Goal: Task Accomplishment & Management: Use online tool/utility

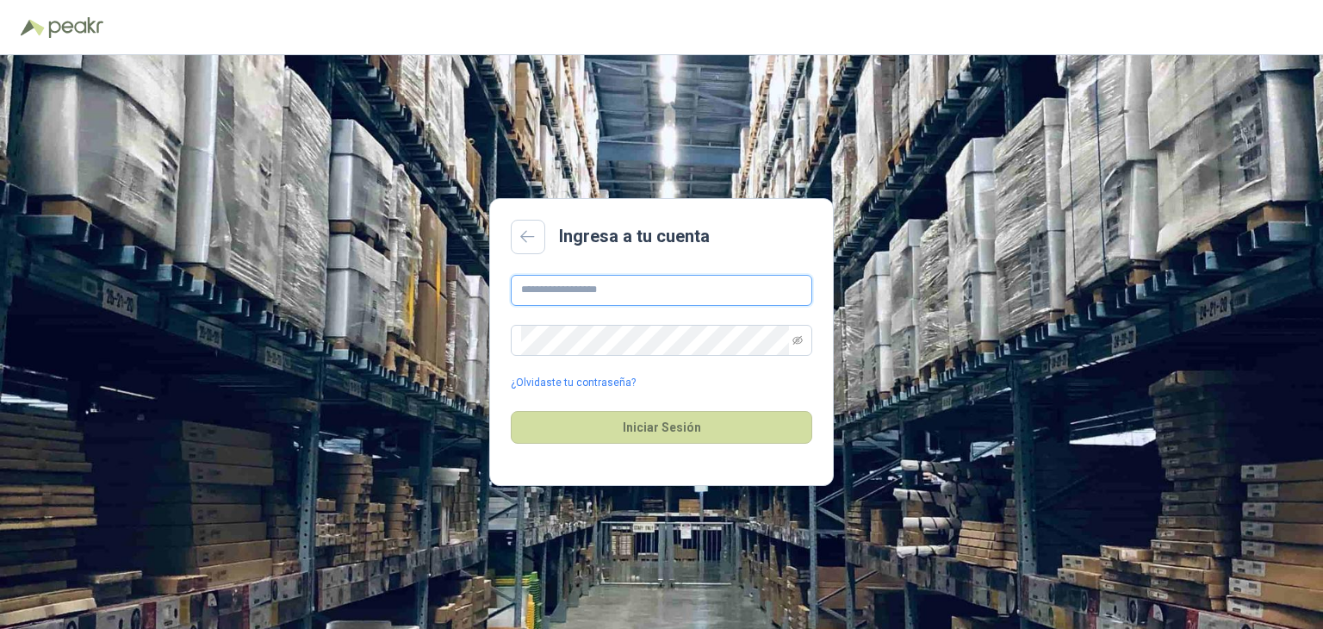
click at [639, 288] on input "text" at bounding box center [661, 290] width 301 height 31
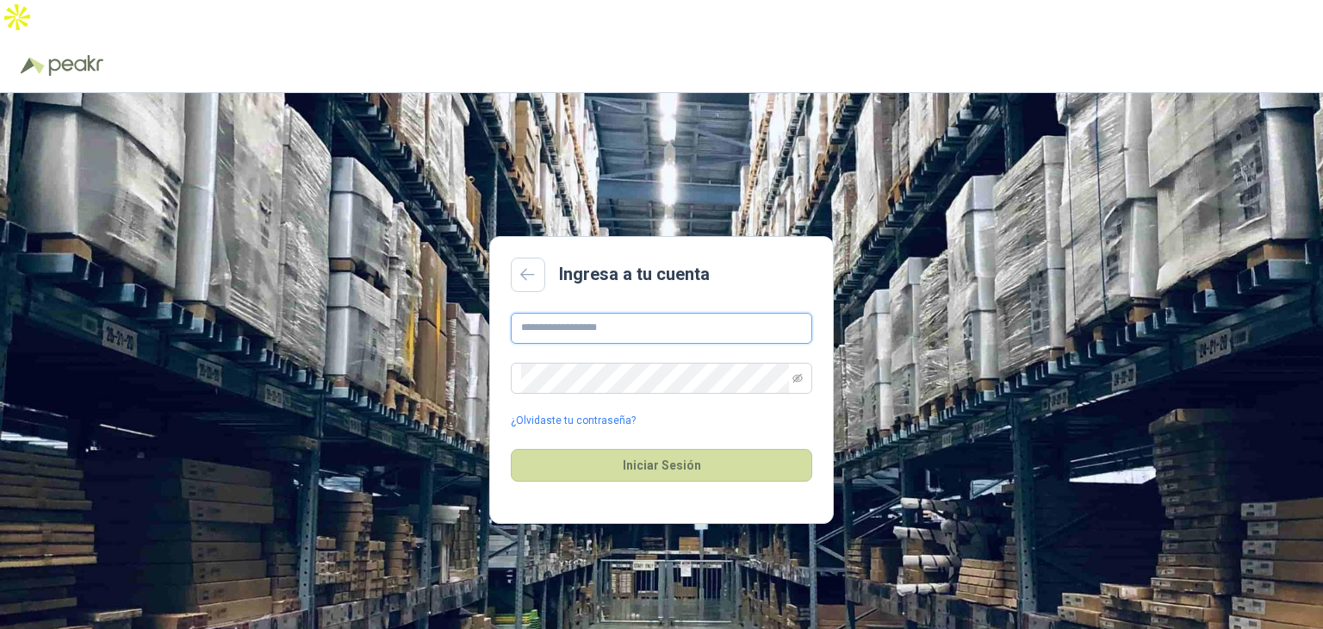
type input "**********"
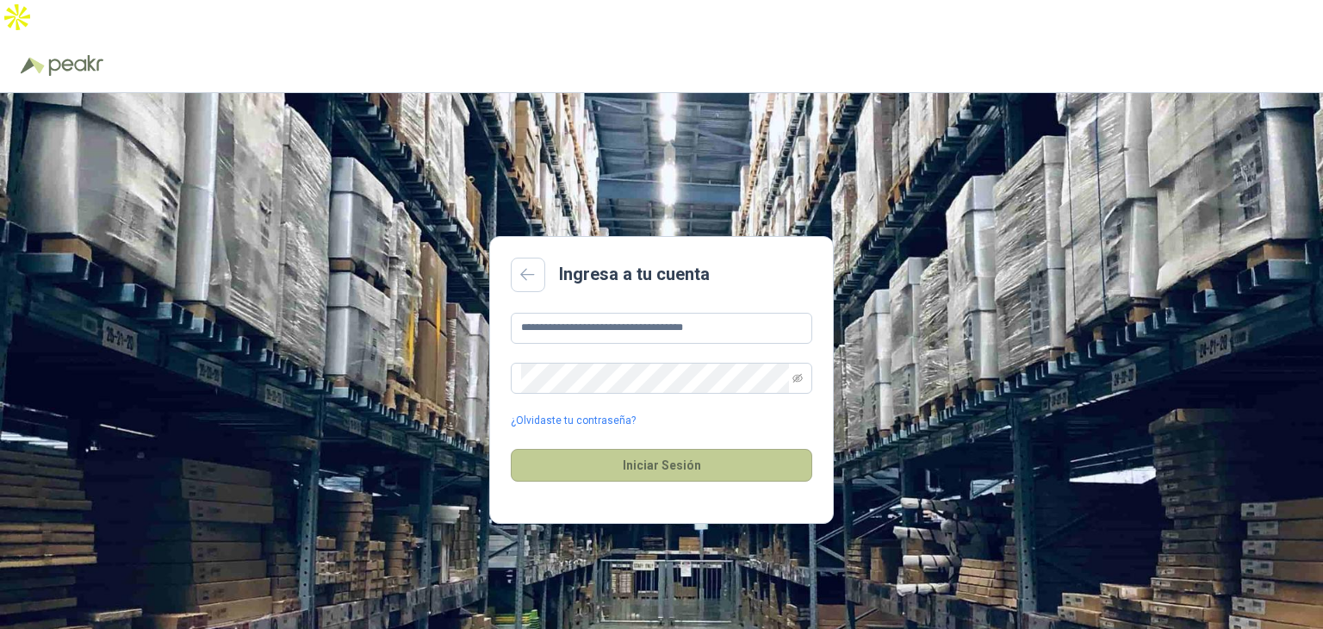
click at [692, 449] on button "Iniciar Sesión" at bounding box center [661, 465] width 301 height 33
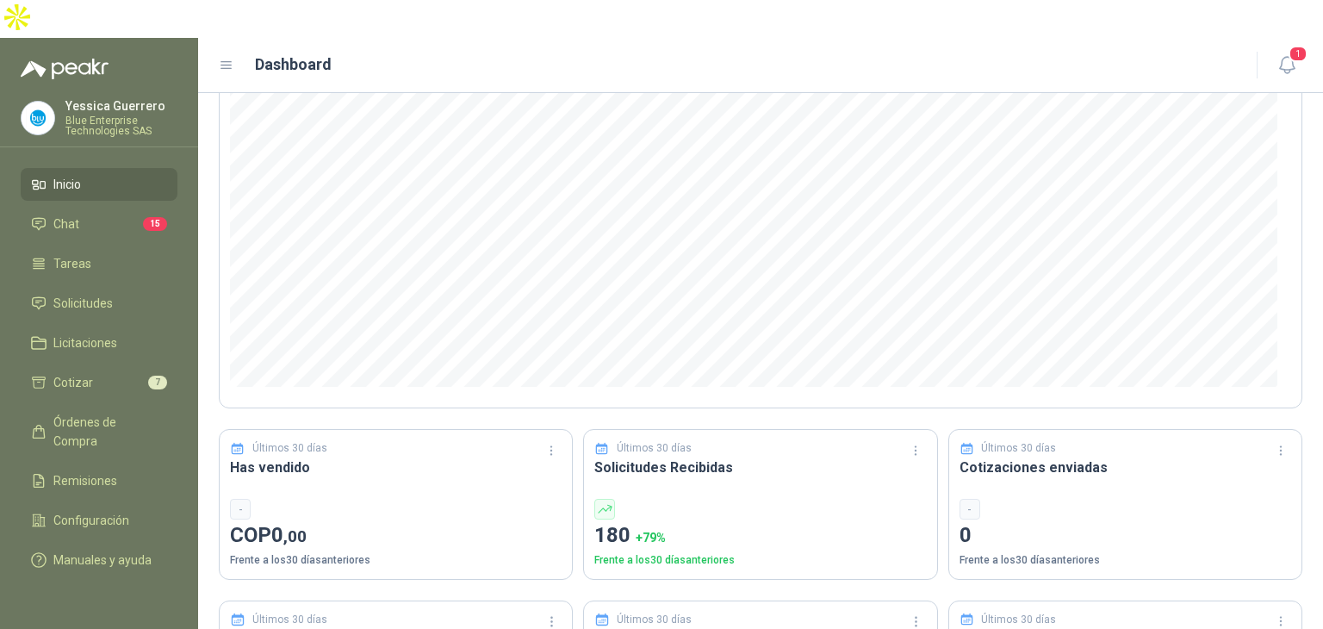
scroll to position [172, 0]
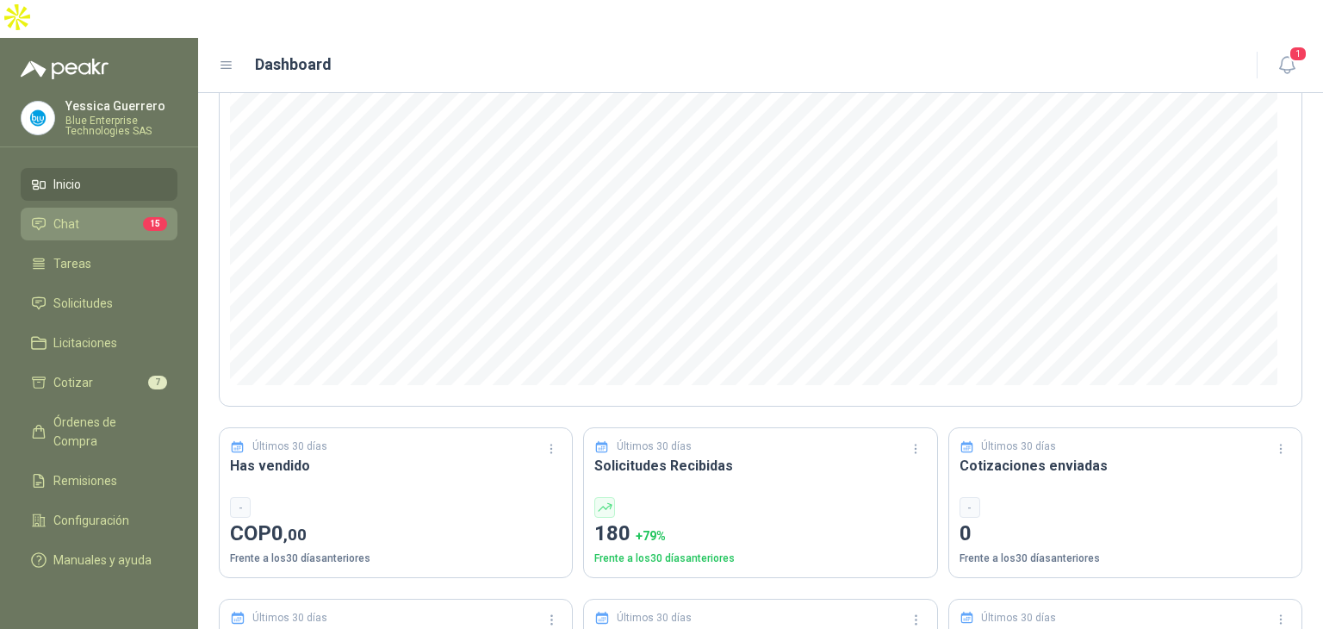
click at [62, 214] on span "Chat" at bounding box center [66, 223] width 26 height 19
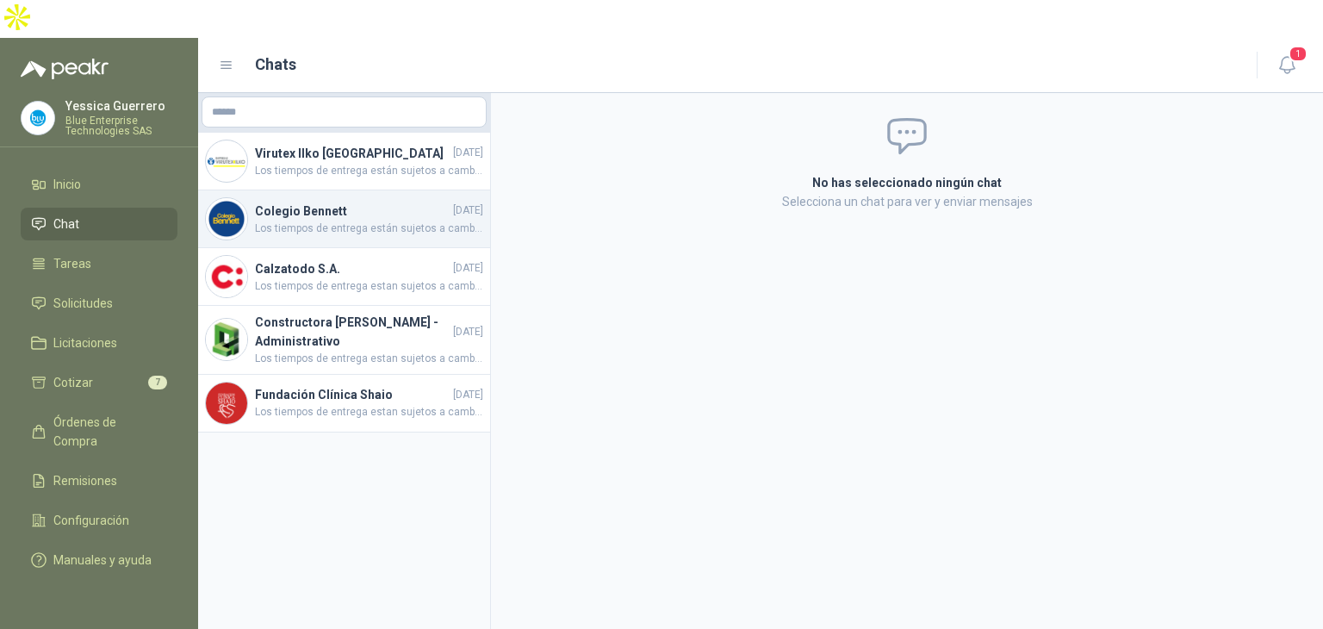
click at [351, 202] on h4 "Colegio Bennett" at bounding box center [352, 211] width 195 height 19
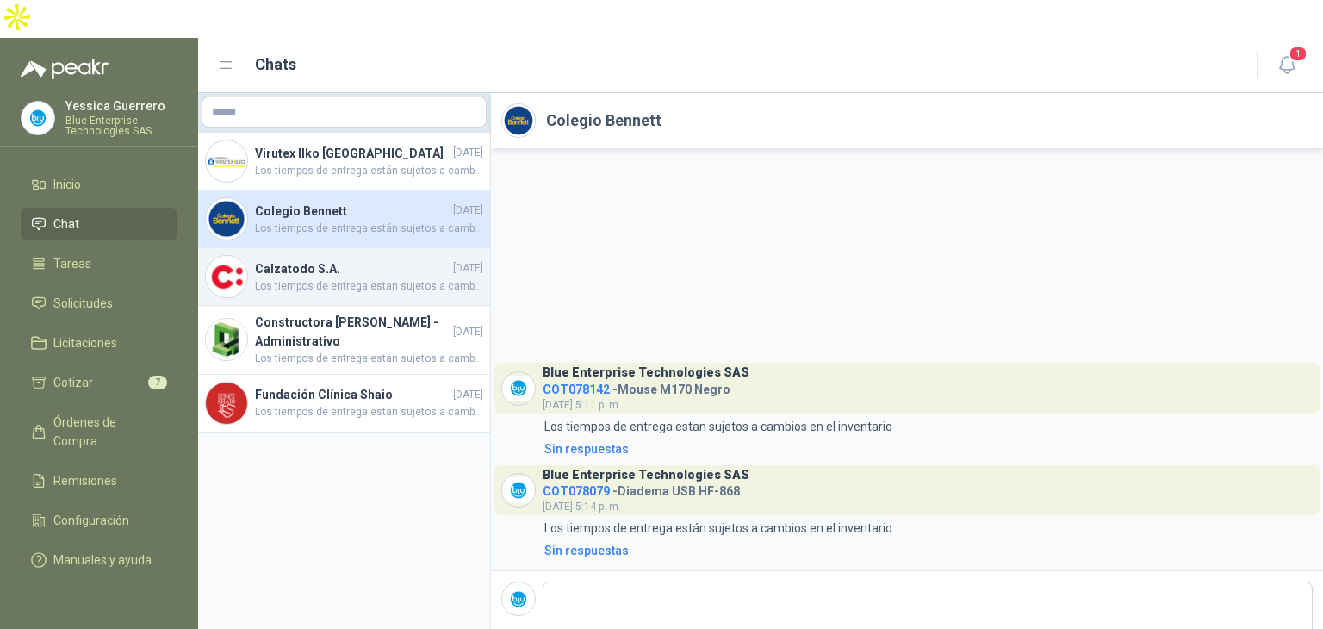
click at [289, 259] on h4 "Calzatodo S.A." at bounding box center [352, 268] width 195 height 19
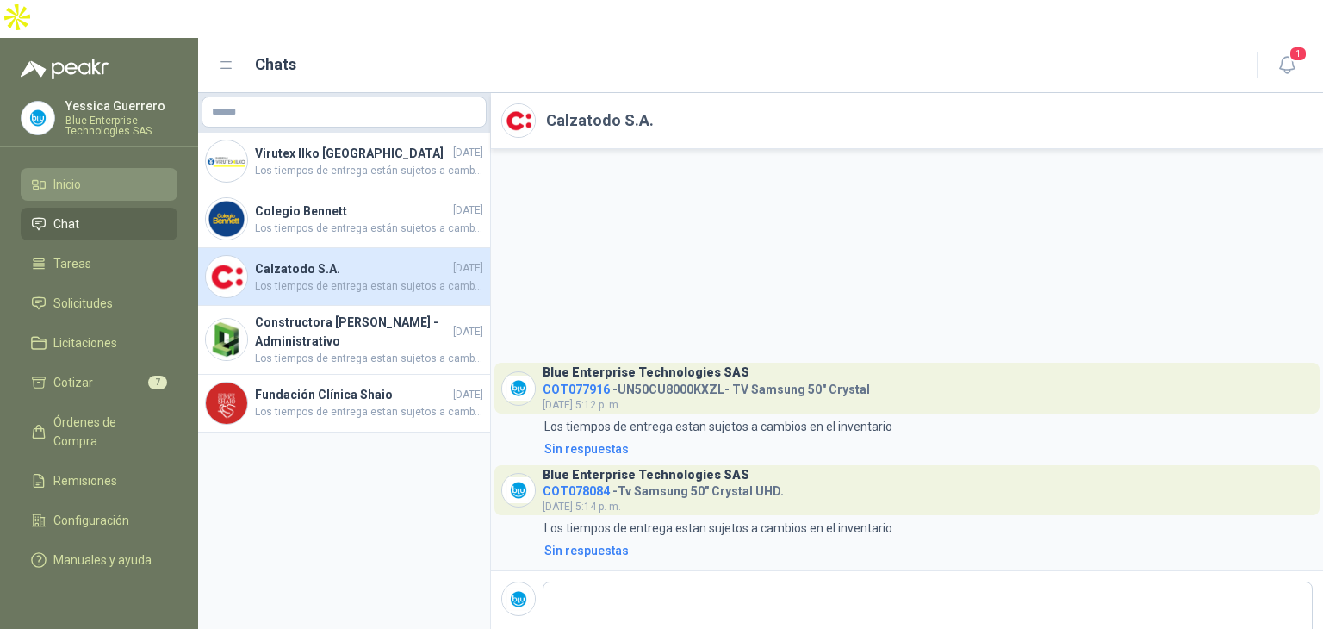
click at [83, 175] on li "Inicio" at bounding box center [99, 184] width 136 height 19
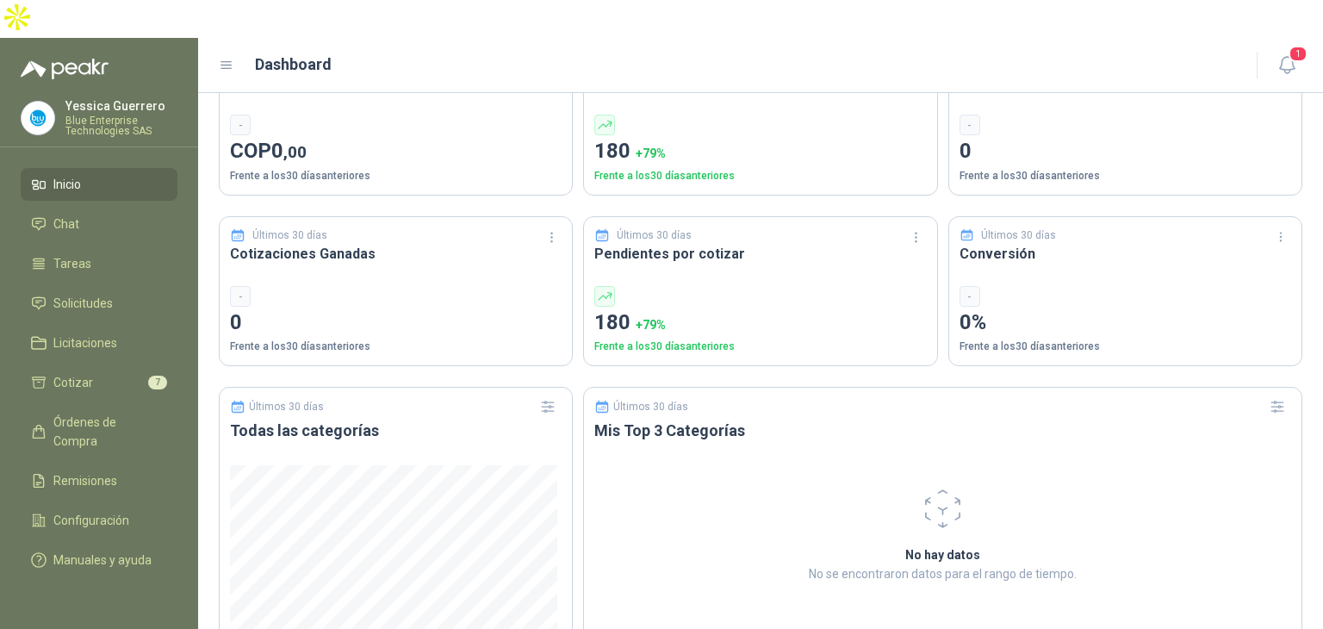
scroll to position [603, 0]
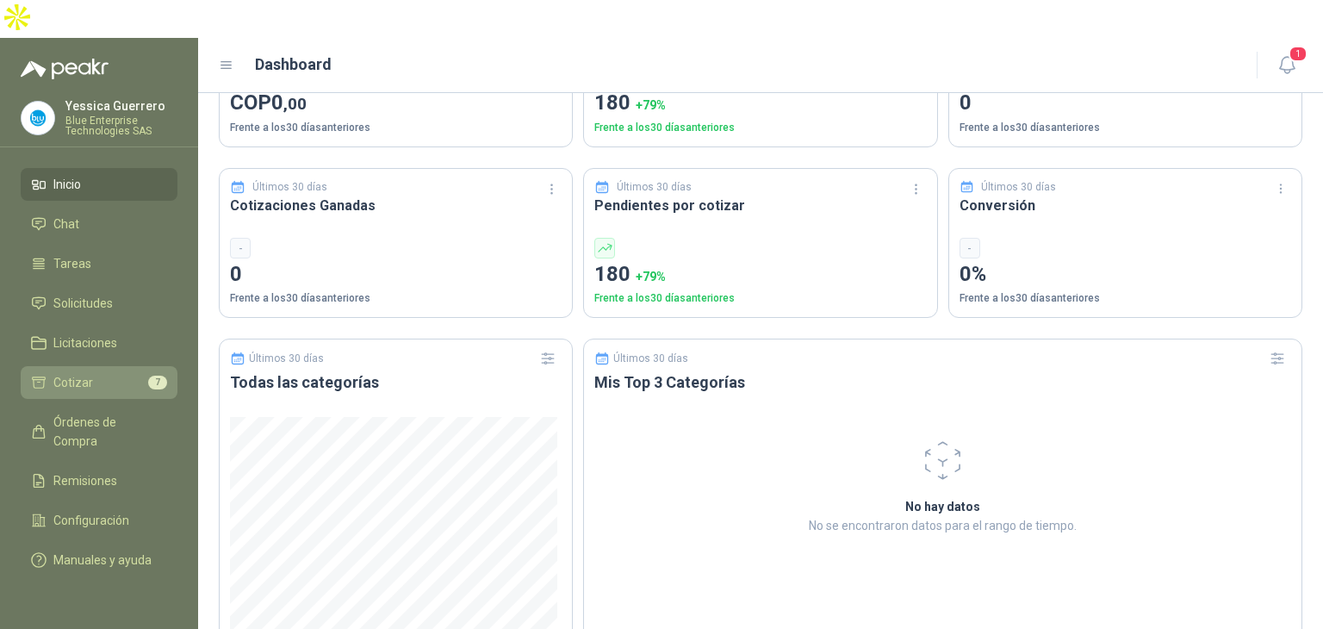
click at [81, 373] on span "Cotizar" at bounding box center [73, 382] width 40 height 19
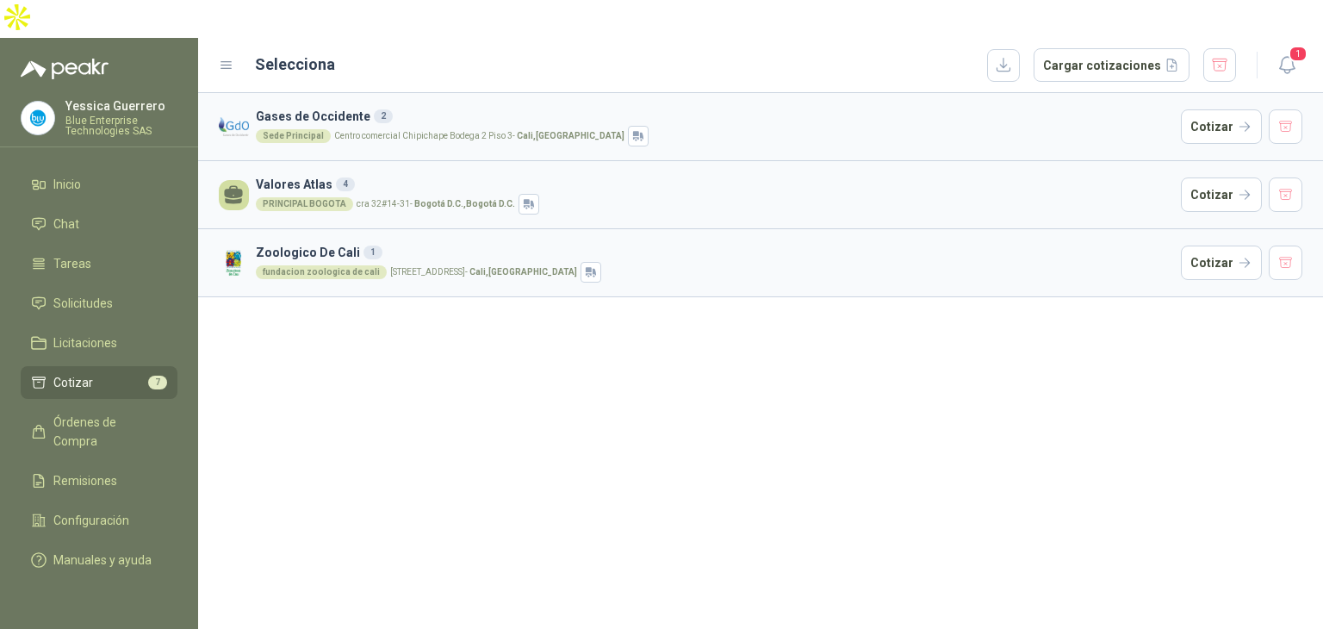
click at [374, 109] on div "2" at bounding box center [383, 116] width 19 height 14
click at [236, 112] on img at bounding box center [234, 127] width 30 height 30
click at [658, 126] on div "Sede Principal Centro comercial Chipichape Bodega 2 Piso 3 - [GEOGRAPHIC_DATA] …" at bounding box center [715, 136] width 918 height 21
click at [1224, 109] on button "Cotizar" at bounding box center [1221, 126] width 81 height 34
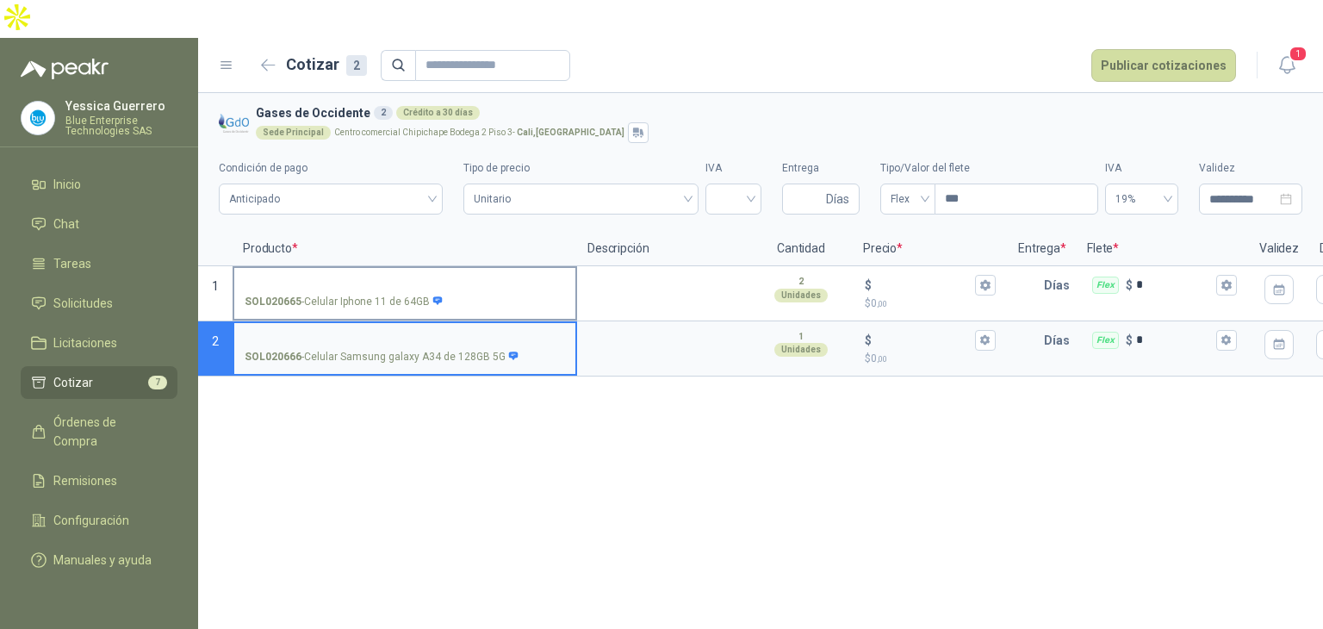
click at [363, 279] on input "SOL020665 - Celular Iphone 11 de 64GB" at bounding box center [405, 285] width 320 height 13
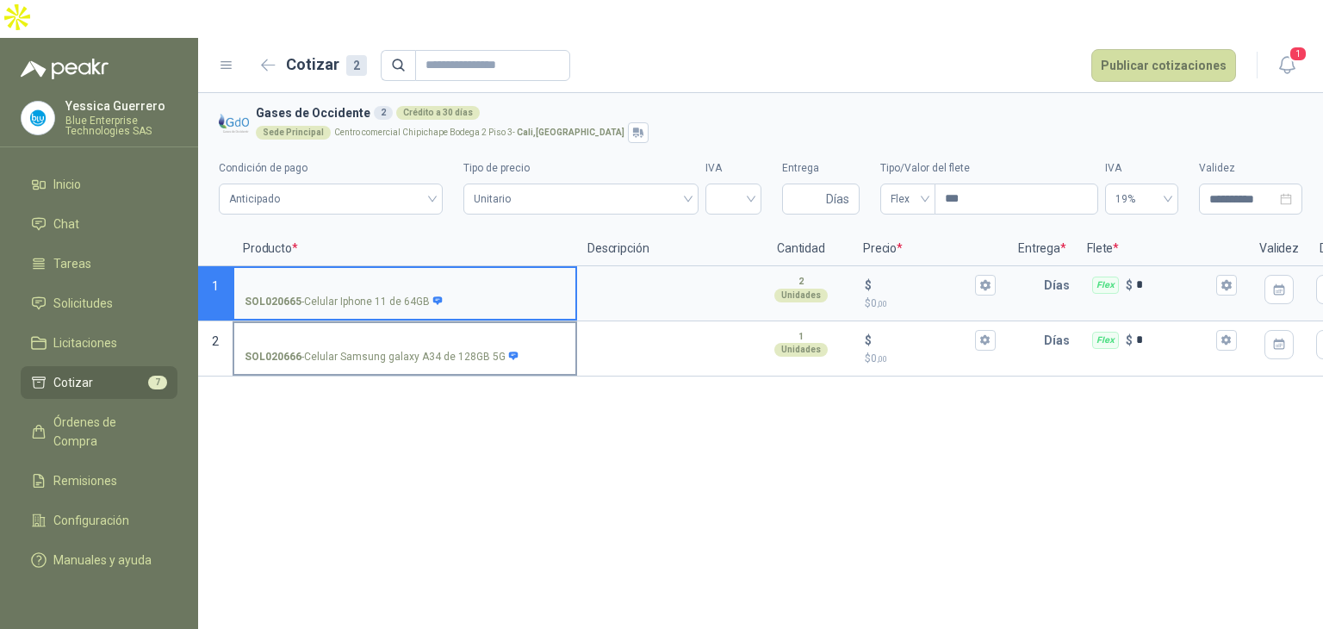
click at [381, 349] on p "SOL020666 - Celular Samsung galaxy A34 de 128GB 5G" at bounding box center [382, 357] width 275 height 16
click at [381, 334] on input "SOL020666 - Celular Samsung galaxy A34 de 128GB 5G" at bounding box center [405, 340] width 320 height 13
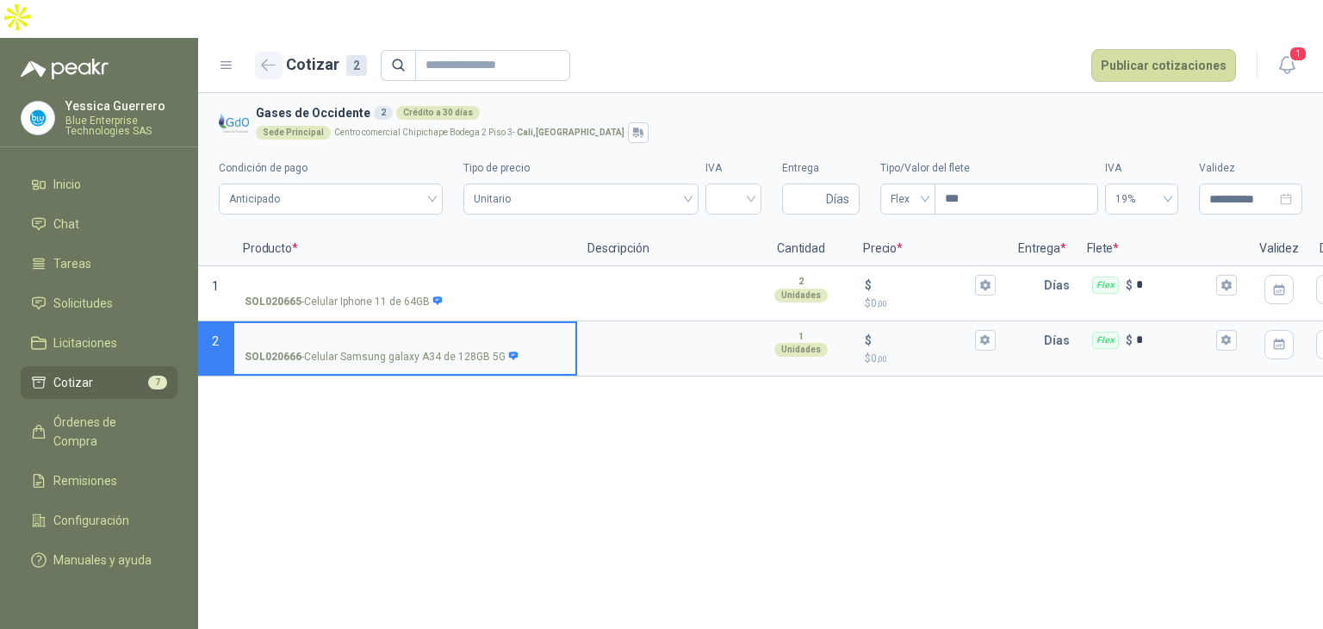
click at [268, 59] on icon "button" at bounding box center [268, 65] width 15 height 13
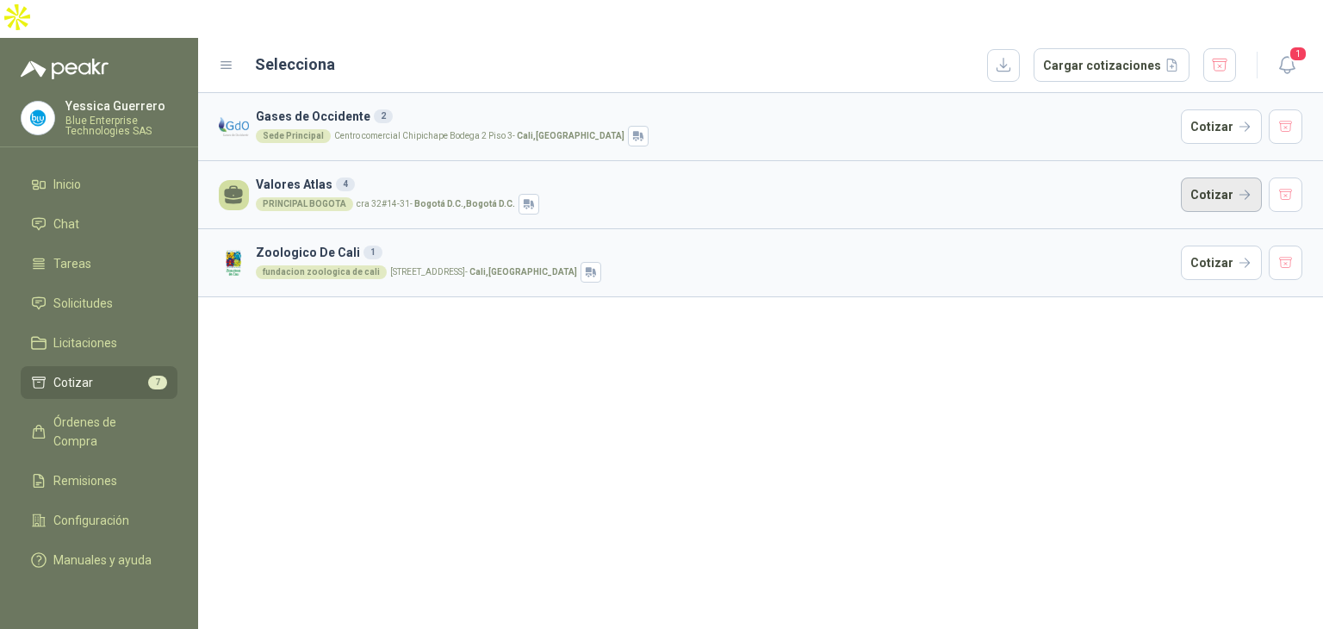
click at [1220, 177] on button "Cotizar" at bounding box center [1221, 194] width 81 height 34
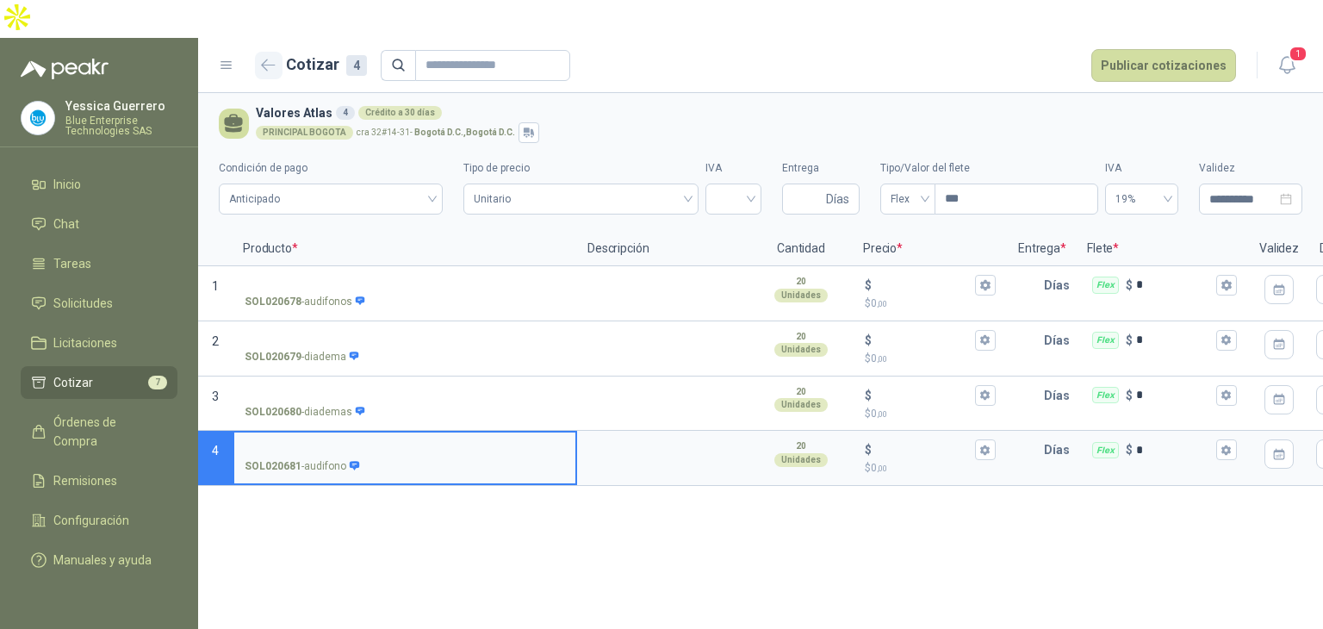
click at [258, 52] on button "button" at bounding box center [269, 66] width 28 height 28
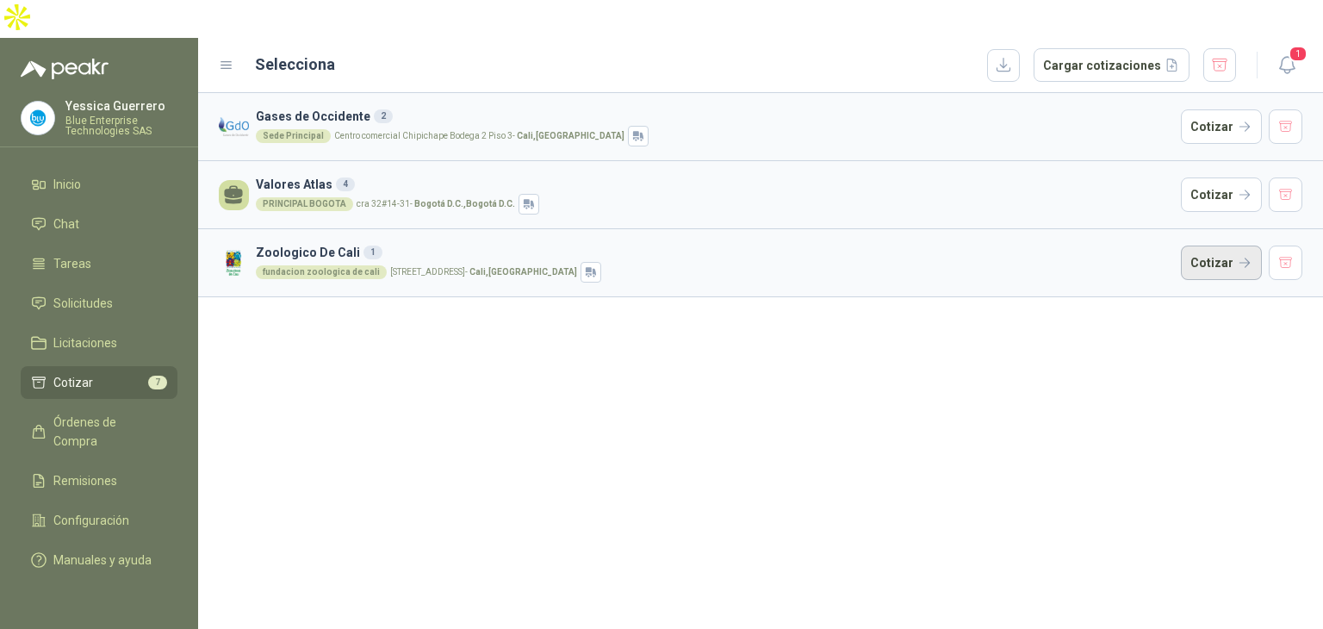
click at [1230, 245] on button "Cotizar" at bounding box center [1221, 262] width 81 height 34
